Goal: Task Accomplishment & Management: Use online tool/utility

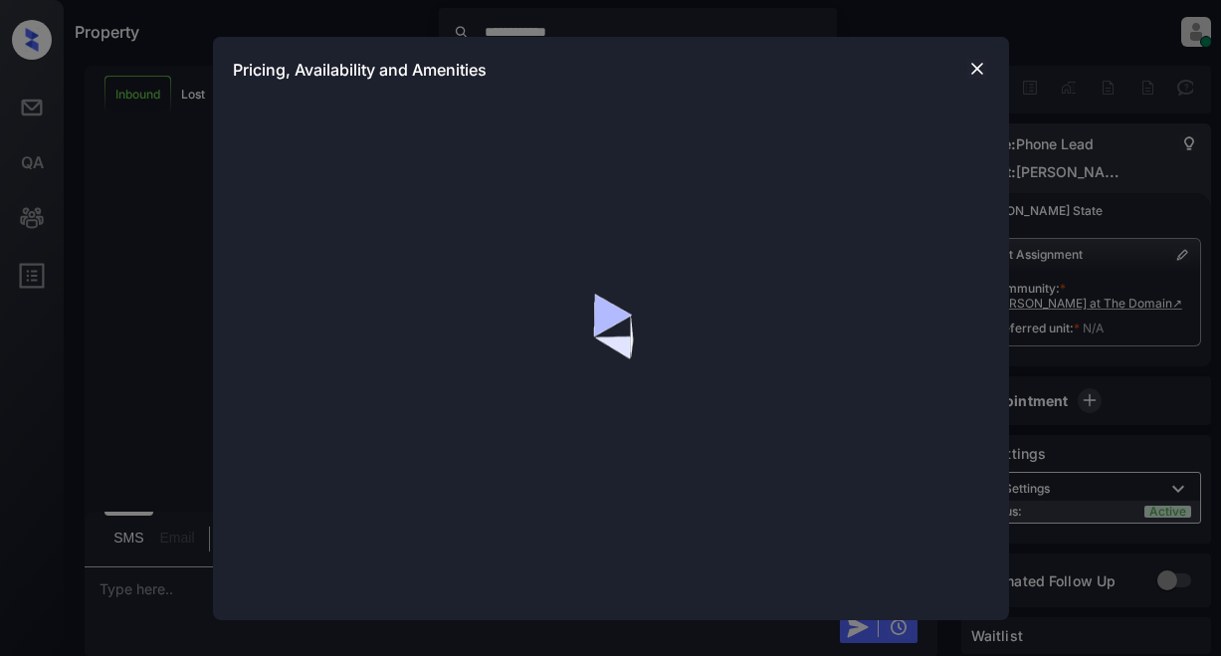
scroll to position [423, 0]
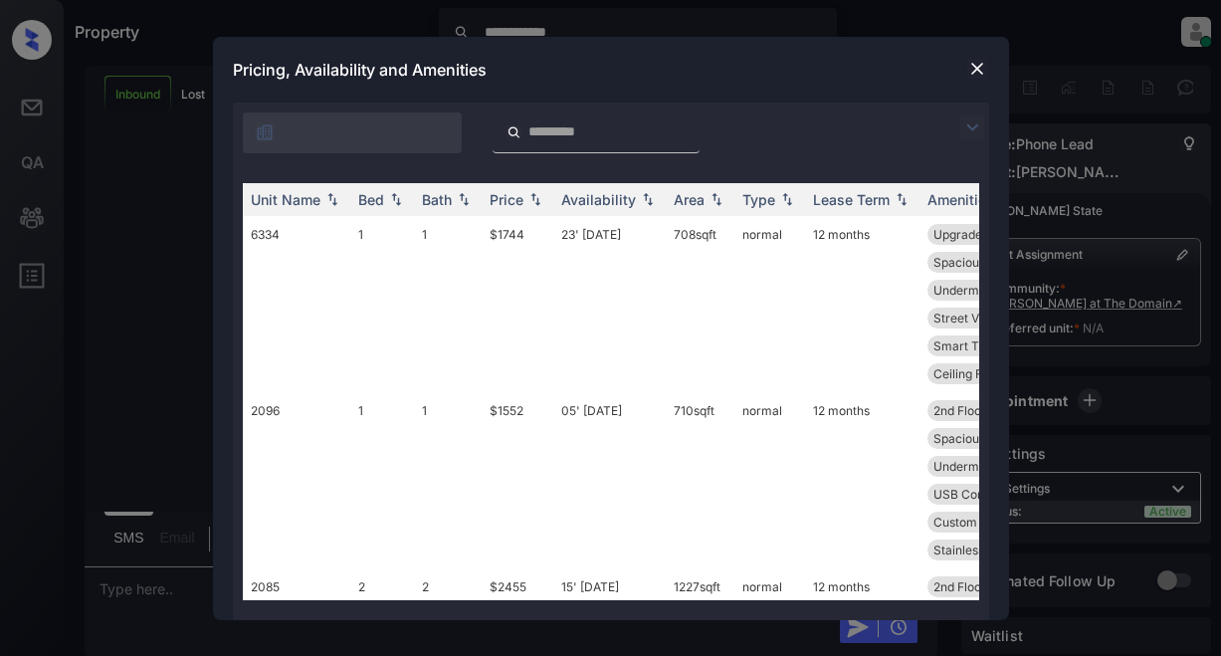
click at [975, 127] on img at bounding box center [972, 127] width 24 height 24
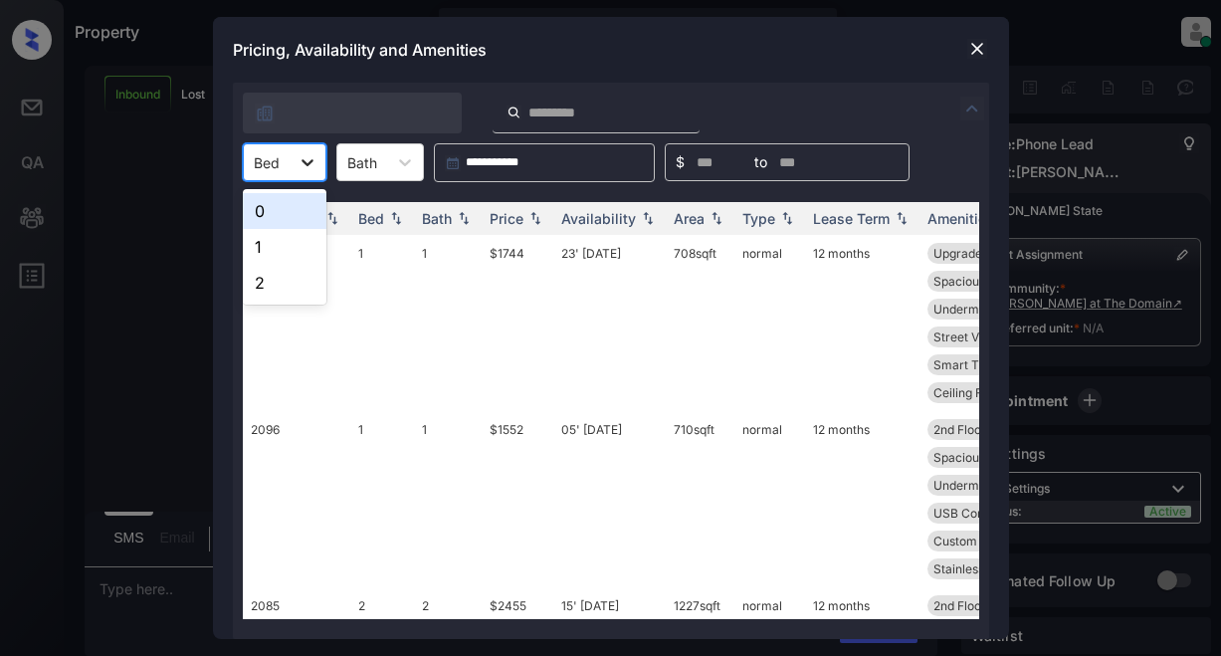
click at [305, 167] on icon at bounding box center [308, 162] width 20 height 20
click at [266, 247] on div "1" at bounding box center [285, 247] width 84 height 36
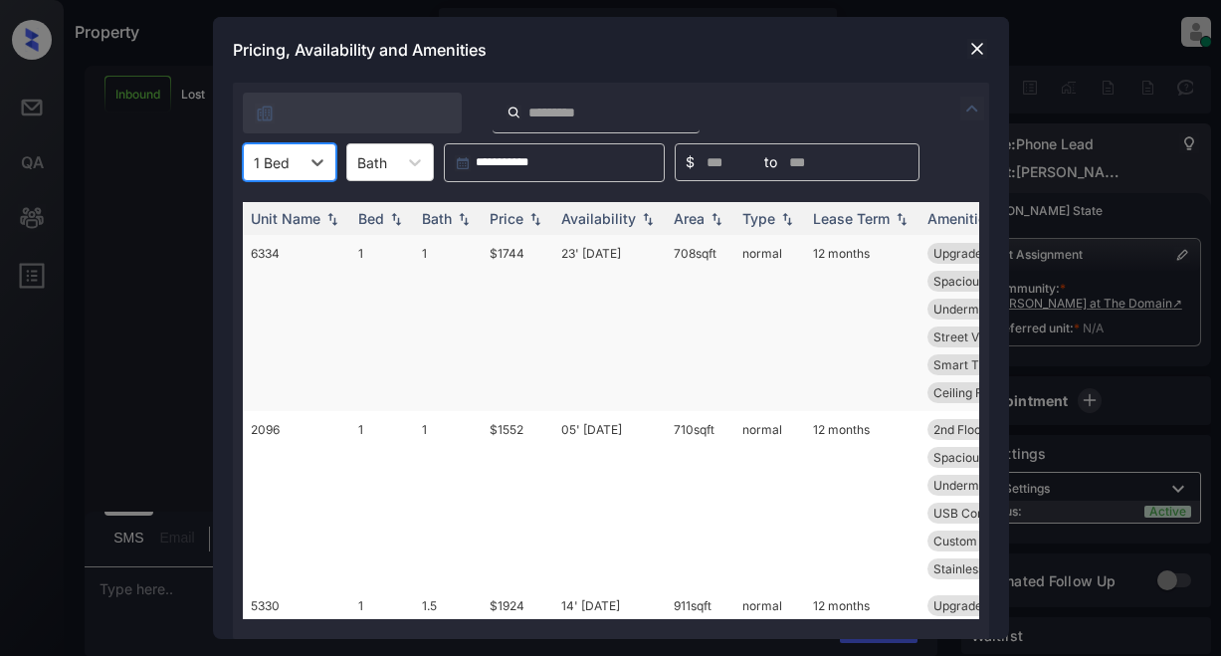
drag, startPoint x: 511, startPoint y: 219, endPoint x: 537, endPoint y: 243, distance: 36.0
click at [511, 218] on div "Price" at bounding box center [507, 218] width 34 height 17
click at [512, 218] on div "Price" at bounding box center [507, 218] width 34 height 17
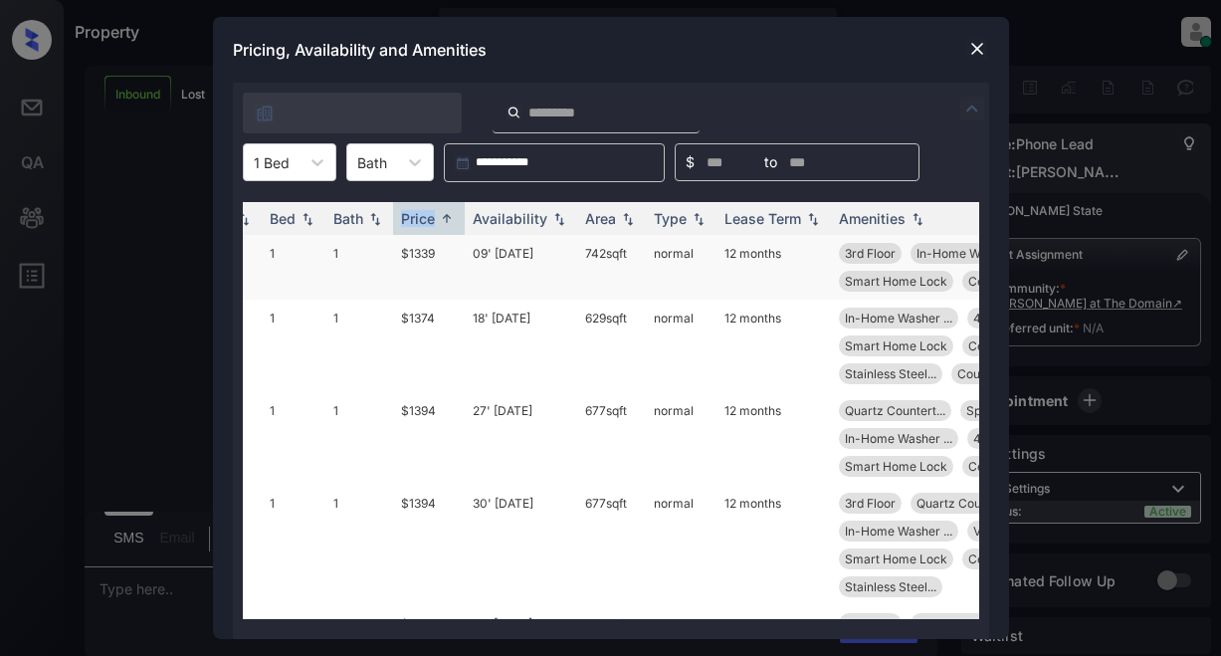
scroll to position [0, 85]
click at [418, 254] on td "$1339" at bounding box center [433, 267] width 72 height 65
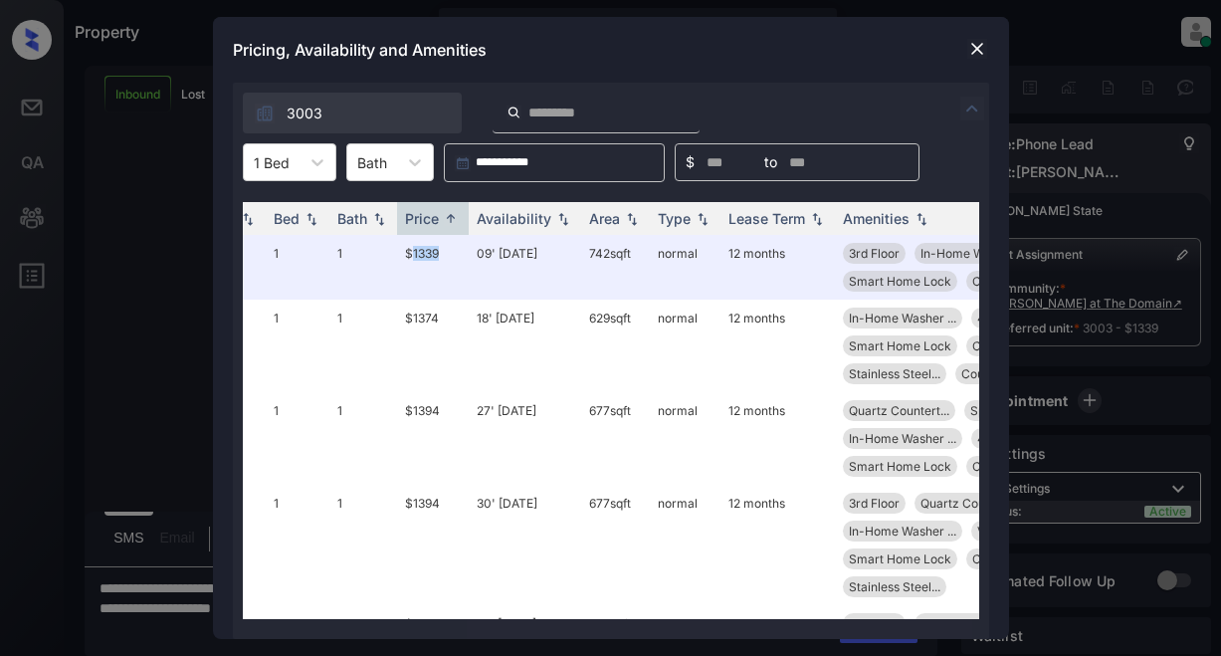
click at [968, 46] on img at bounding box center [977, 49] width 20 height 20
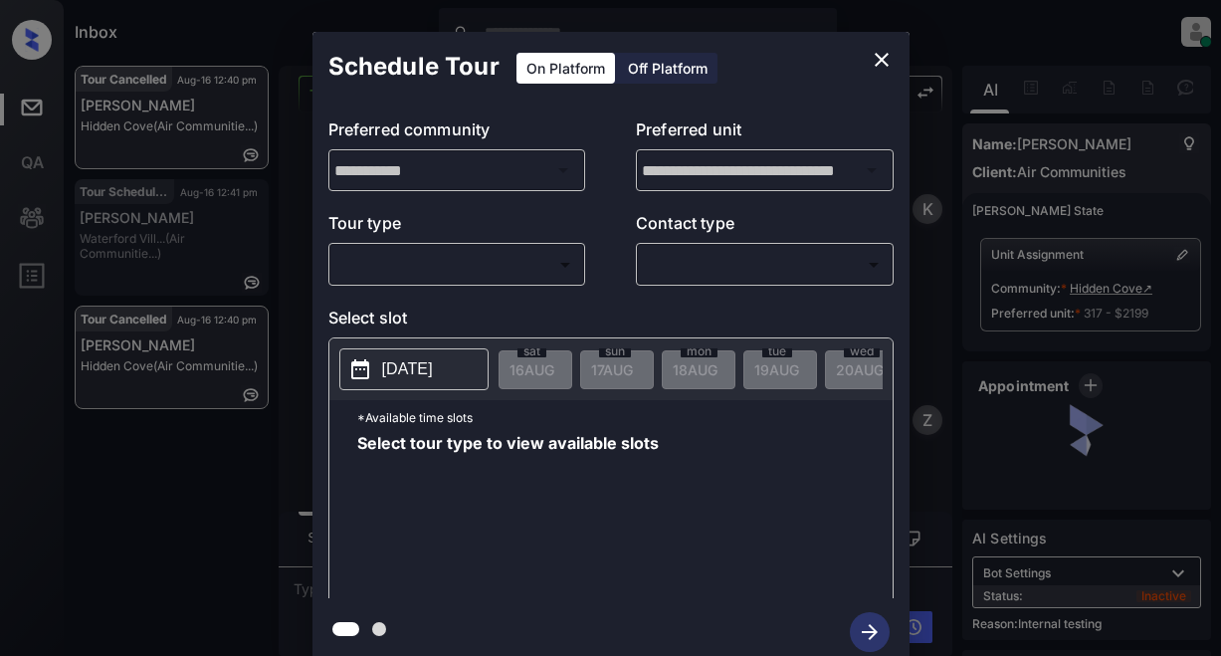
scroll to position [20971, 0]
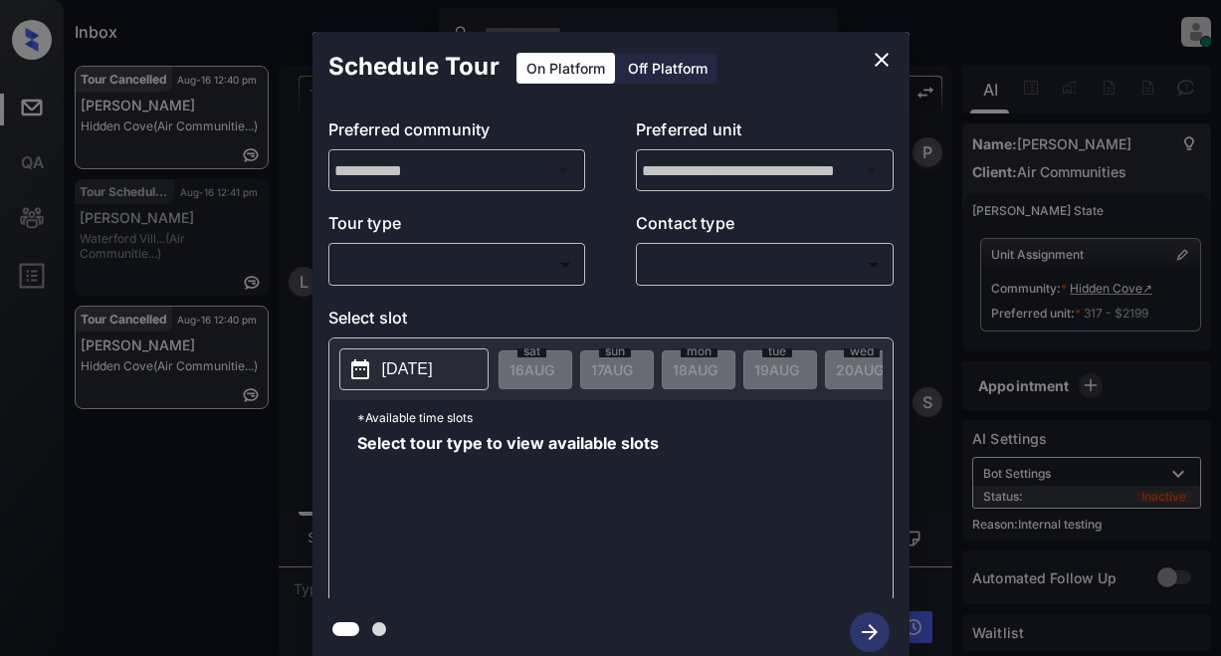
click at [432, 263] on body "Inbox Lyzzelle [PERSON_NAME] Online Set yourself offline Set yourself on break …" at bounding box center [610, 328] width 1221 height 656
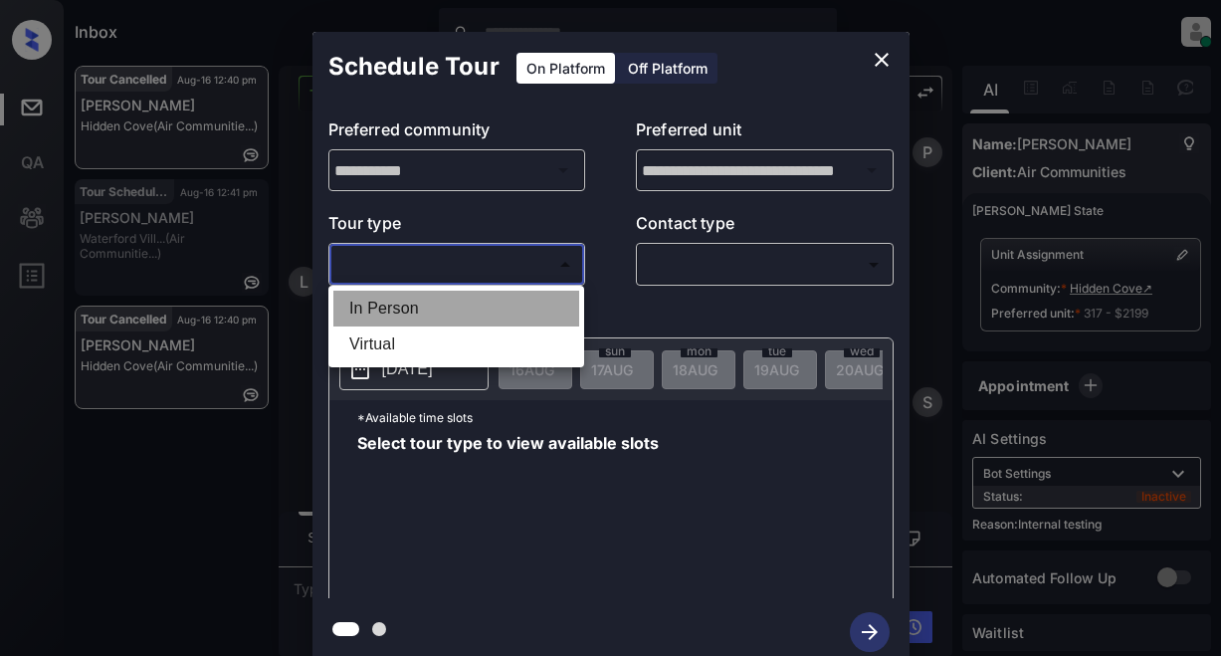
click at [412, 315] on li "In Person" at bounding box center [456, 309] width 246 height 36
type input "********"
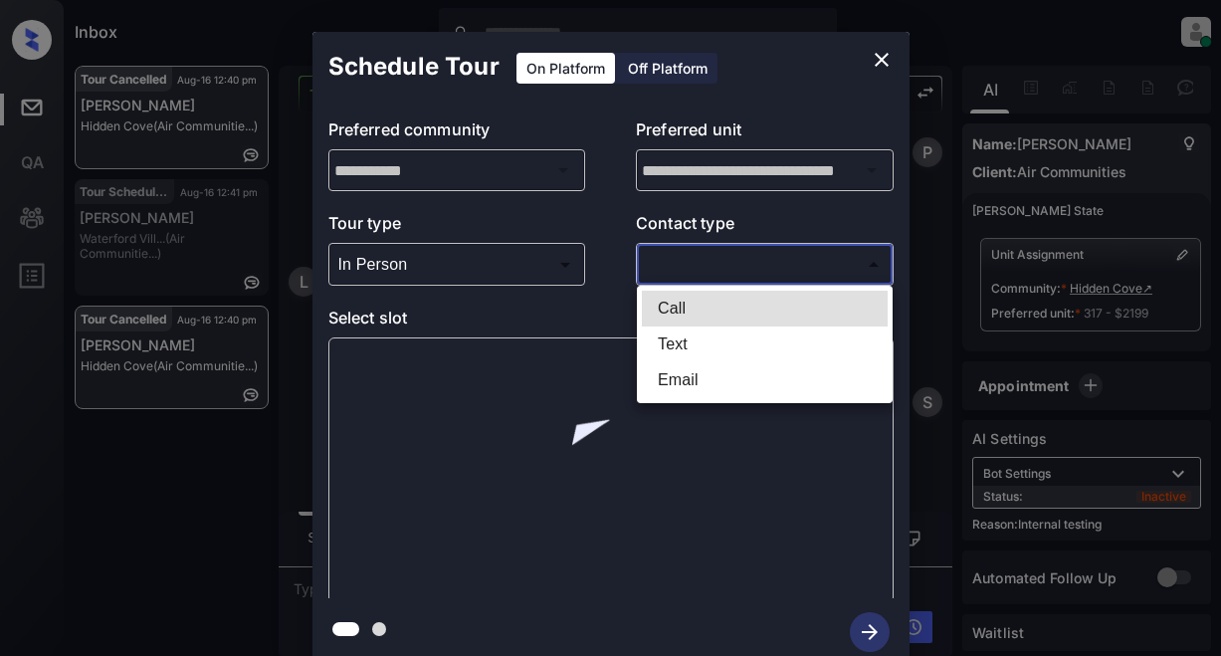
click at [678, 263] on body "Inbox Lyzzelle M. Ceralde Online Set yourself offline Set yourself on break Pro…" at bounding box center [610, 328] width 1221 height 656
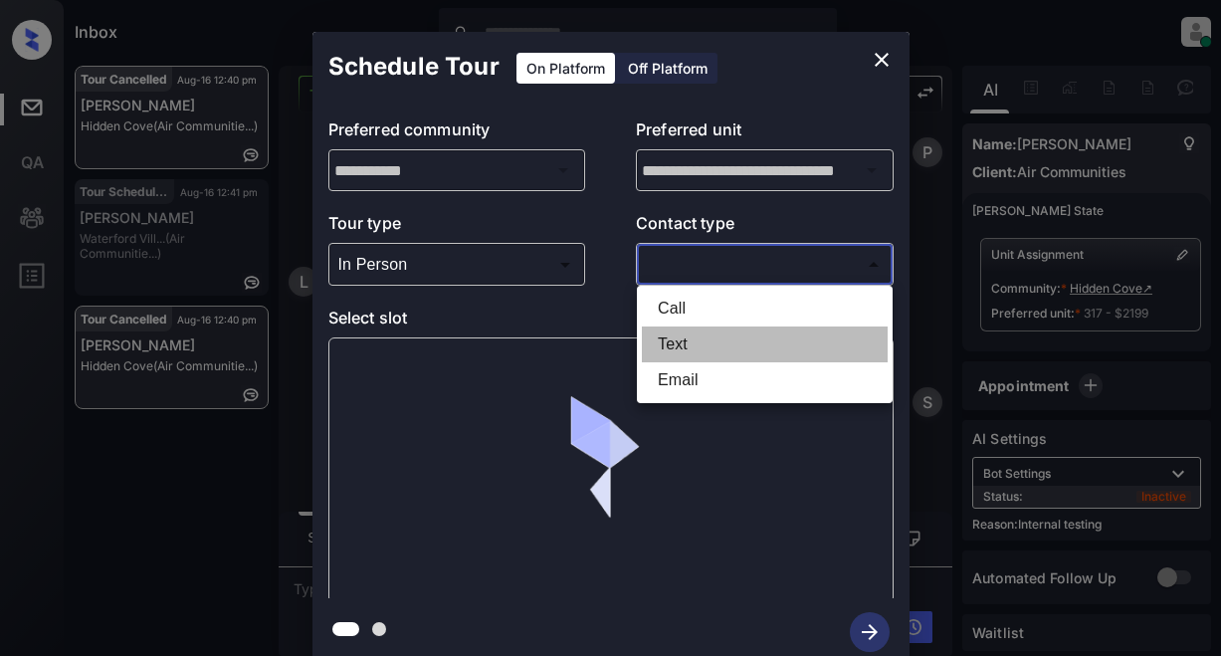
click at [689, 349] on li "Text" at bounding box center [765, 344] width 246 height 36
type input "****"
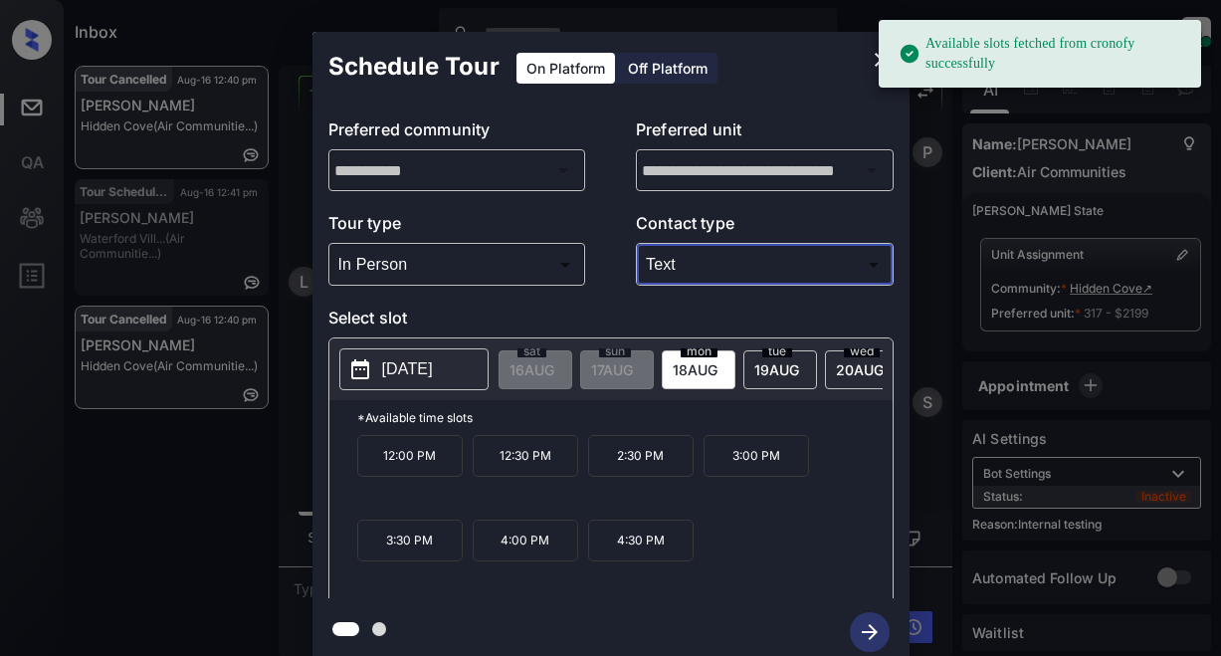
click at [423, 371] on p "2025-08-18" at bounding box center [407, 369] width 51 height 24
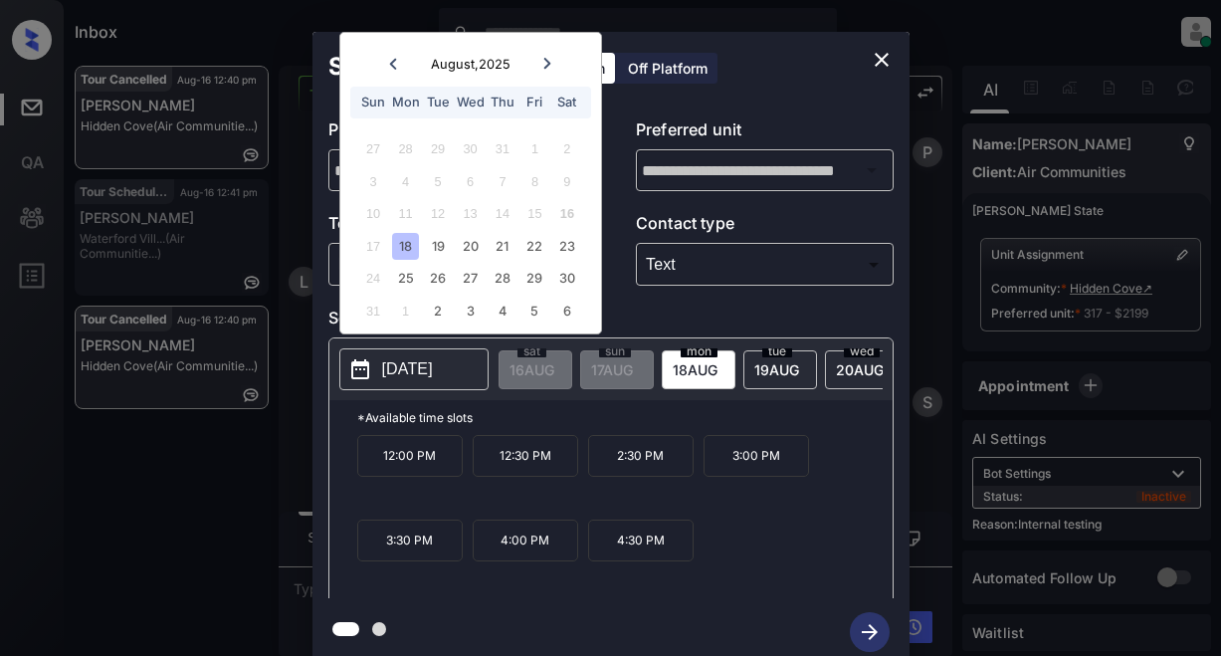
click at [549, 60] on icon at bounding box center [547, 64] width 12 height 12
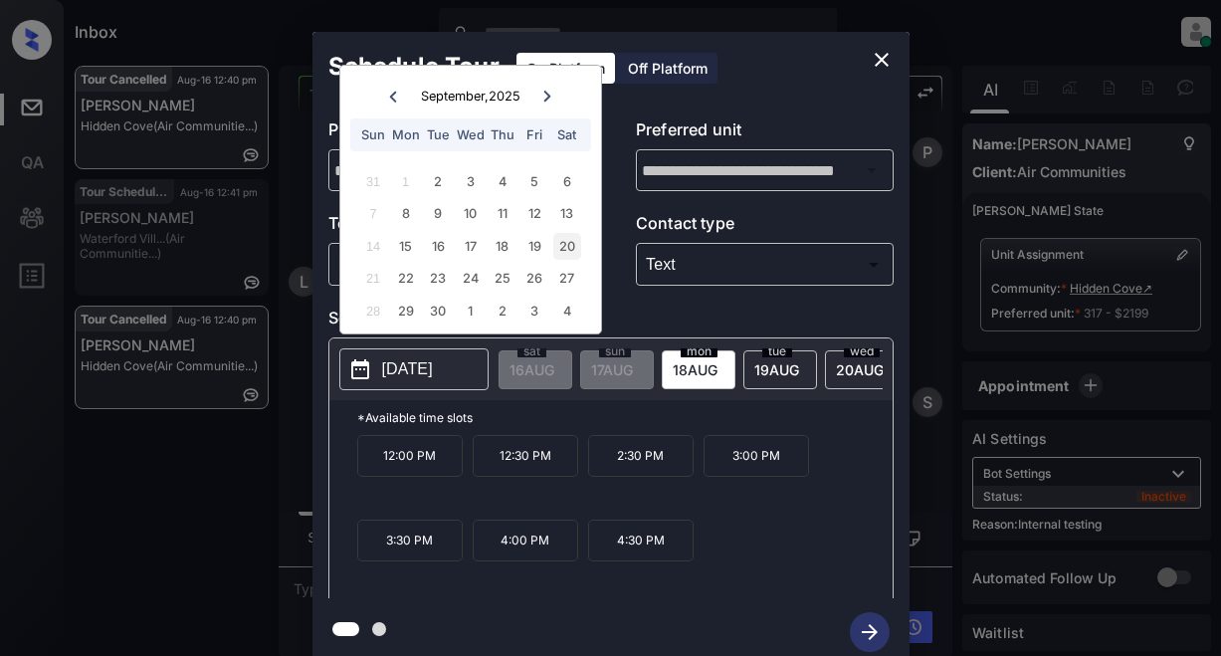
click at [565, 242] on div "20" at bounding box center [566, 246] width 27 height 27
click at [754, 465] on p "11:30 AM" at bounding box center [756, 456] width 105 height 42
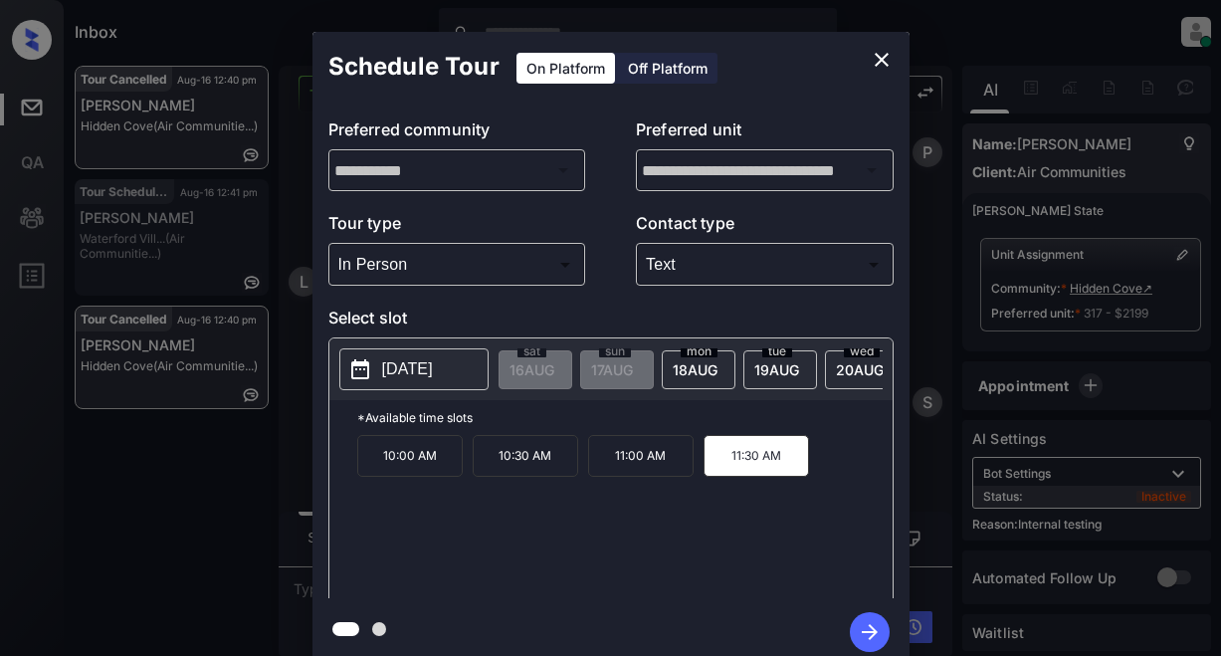
click at [867, 627] on icon "button" at bounding box center [870, 632] width 40 height 40
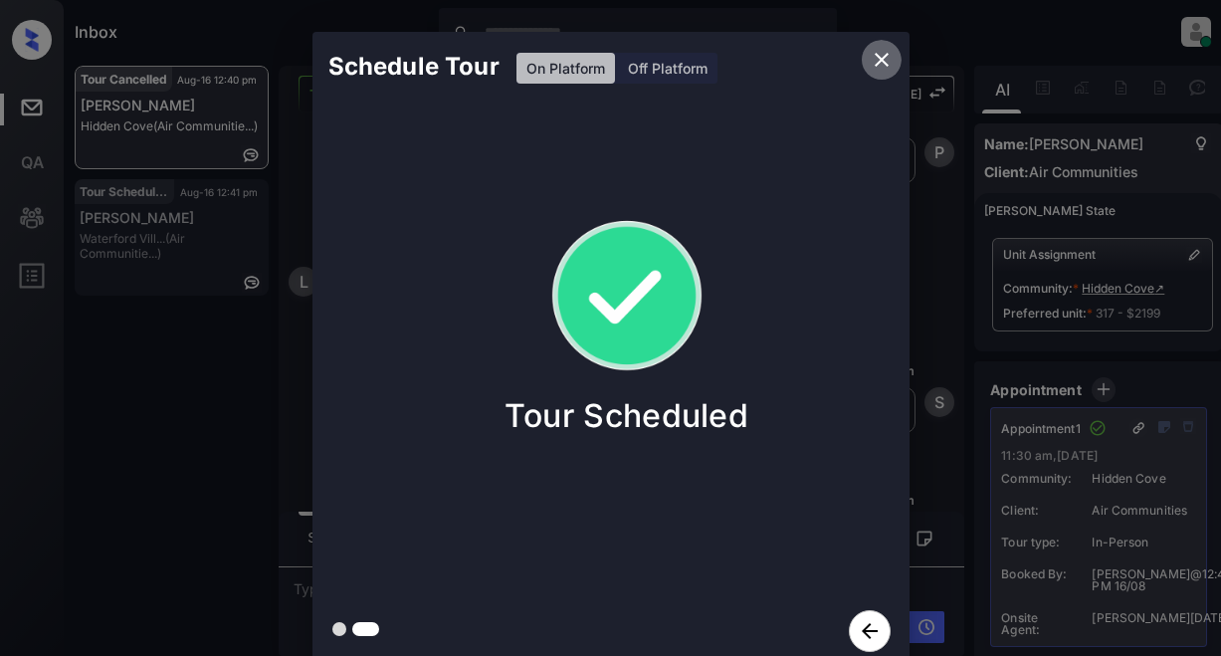
click at [881, 52] on icon "close" at bounding box center [882, 60] width 24 height 24
